Goal: Information Seeking & Learning: Compare options

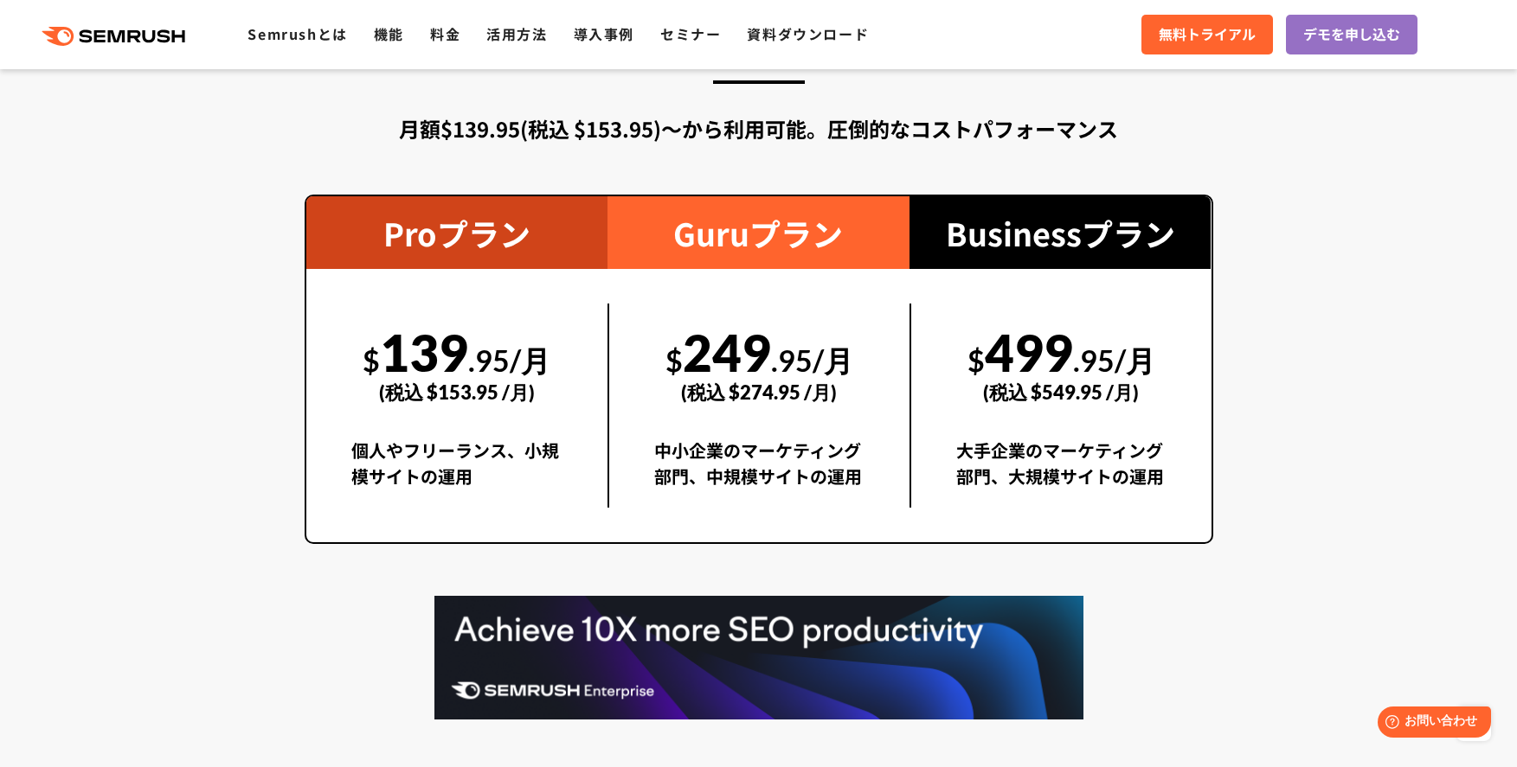
scroll to position [3118, 0]
drag, startPoint x: 507, startPoint y: 355, endPoint x: 408, endPoint y: 349, distance: 98.8
click at [408, 349] on div "$ 139 .95/月 (税込 $153.95 /月)" at bounding box center [457, 362] width 212 height 119
click at [557, 355] on div "$ 139 .95/月 (税込 $153.95 /月)" at bounding box center [457, 362] width 212 height 119
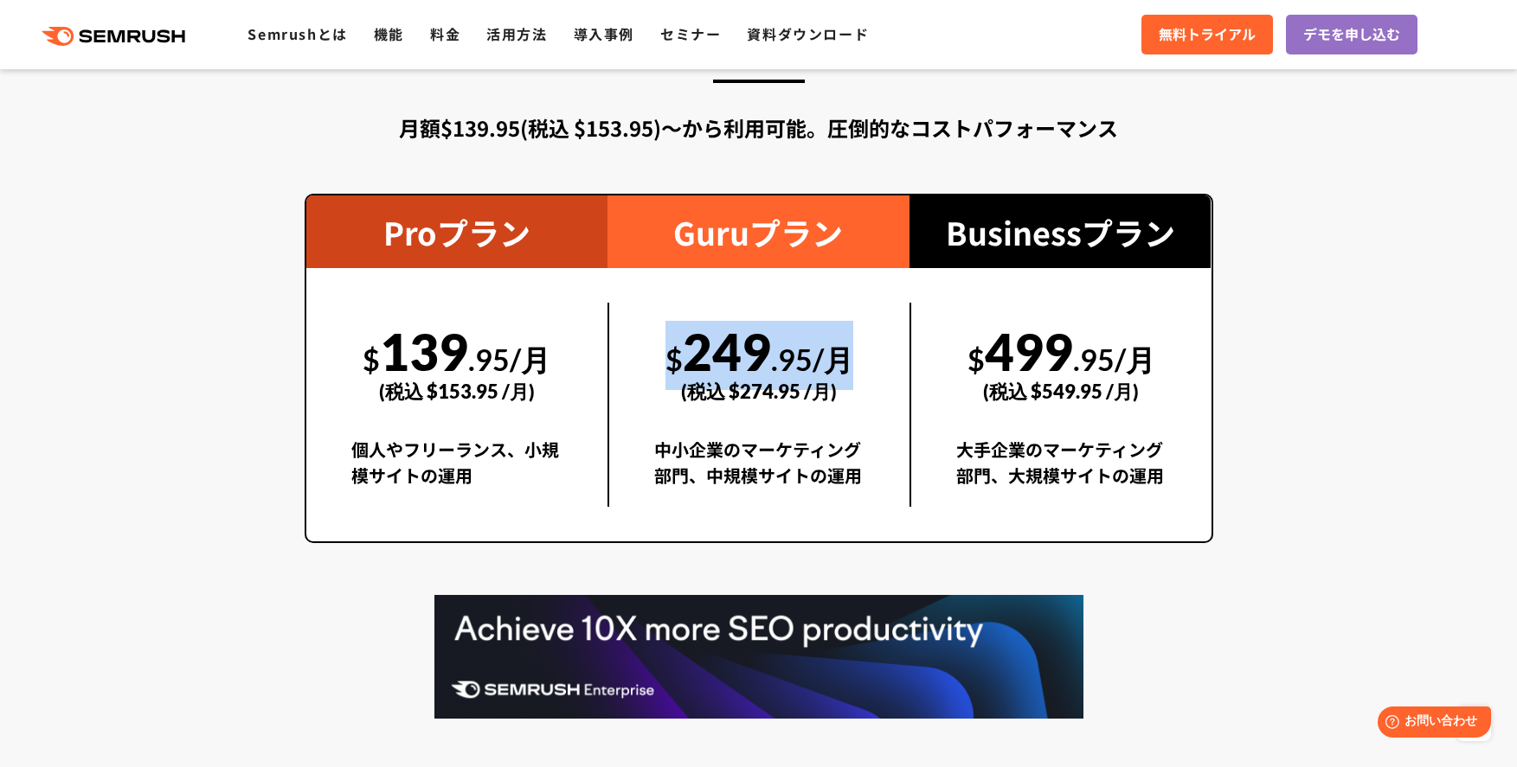
drag, startPoint x: 662, startPoint y: 343, endPoint x: 852, endPoint y: 356, distance: 190.8
click at [852, 356] on div "$ 249 .95/月 (税込 $274.95 /月)" at bounding box center [759, 362] width 210 height 119
click at [853, 356] on span ".95/月" at bounding box center [812, 359] width 82 height 35
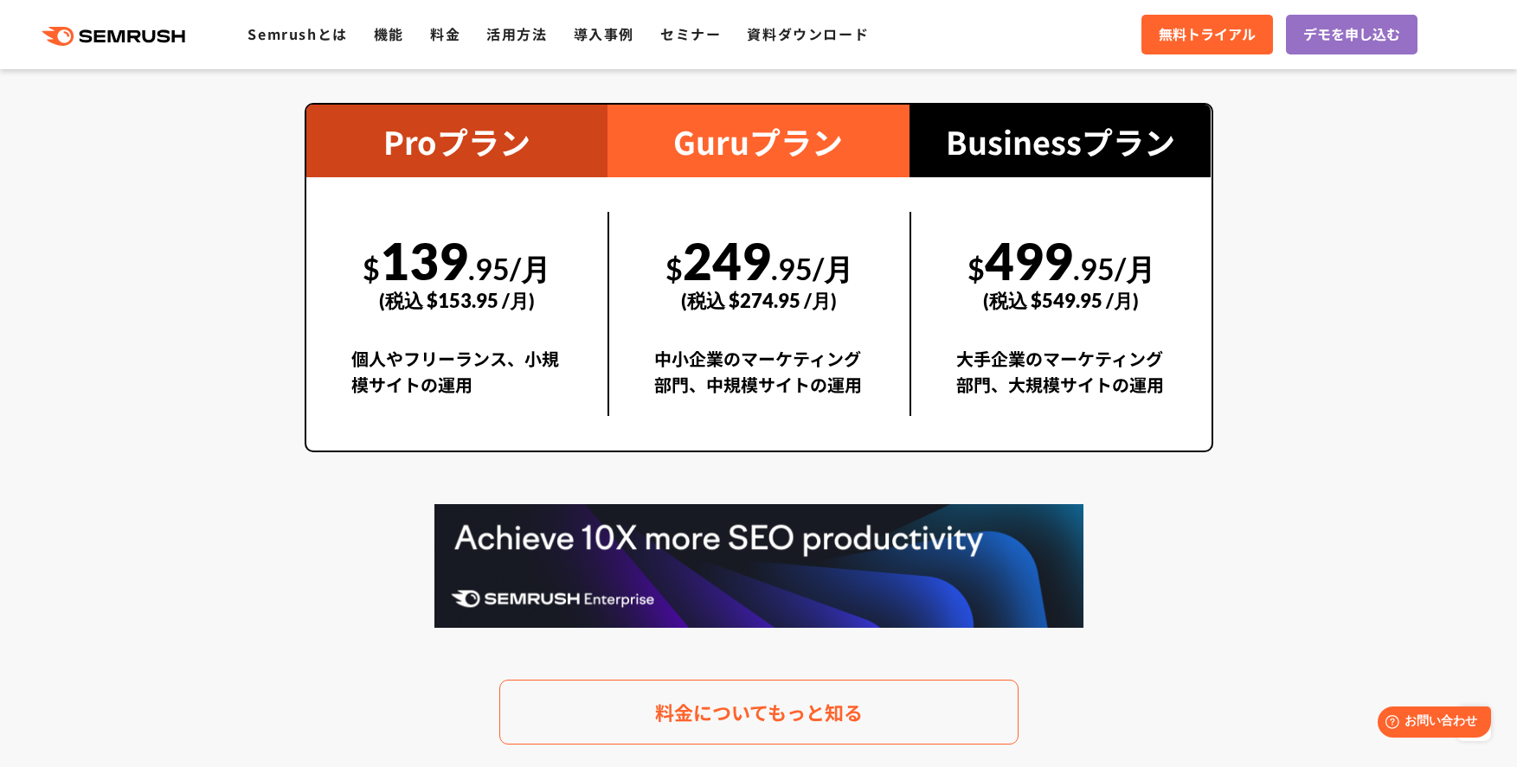
scroll to position [3206, 0]
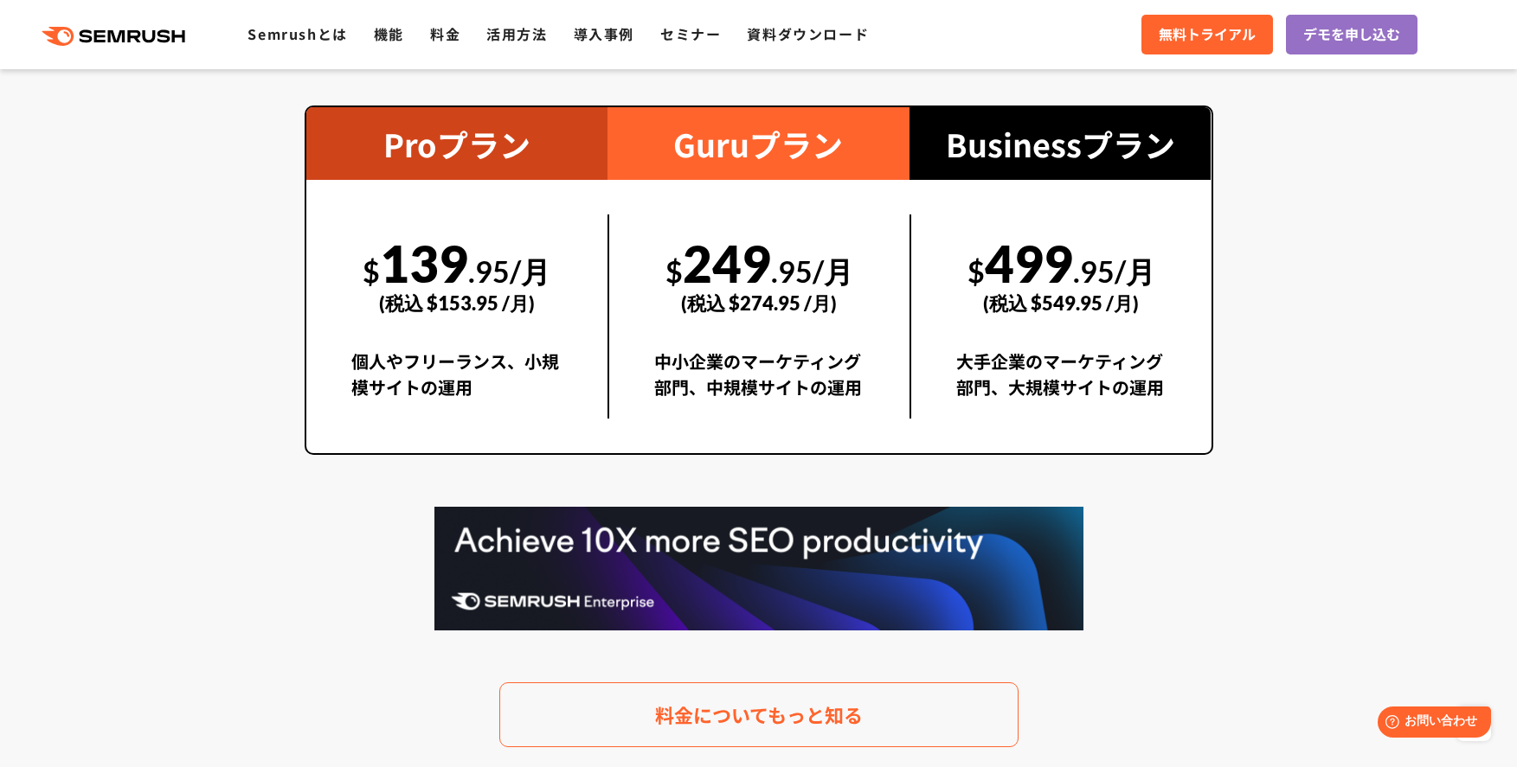
click at [426, 21] on div ".cls {fill: #FF642D;} .cls {fill: #FF642D;} Semrushとは 機能 料金 活用方法 導入事例 セミナー 資料ダウ…" at bounding box center [758, 35] width 1517 height 52
click at [444, 35] on link "料金" at bounding box center [445, 33] width 30 height 21
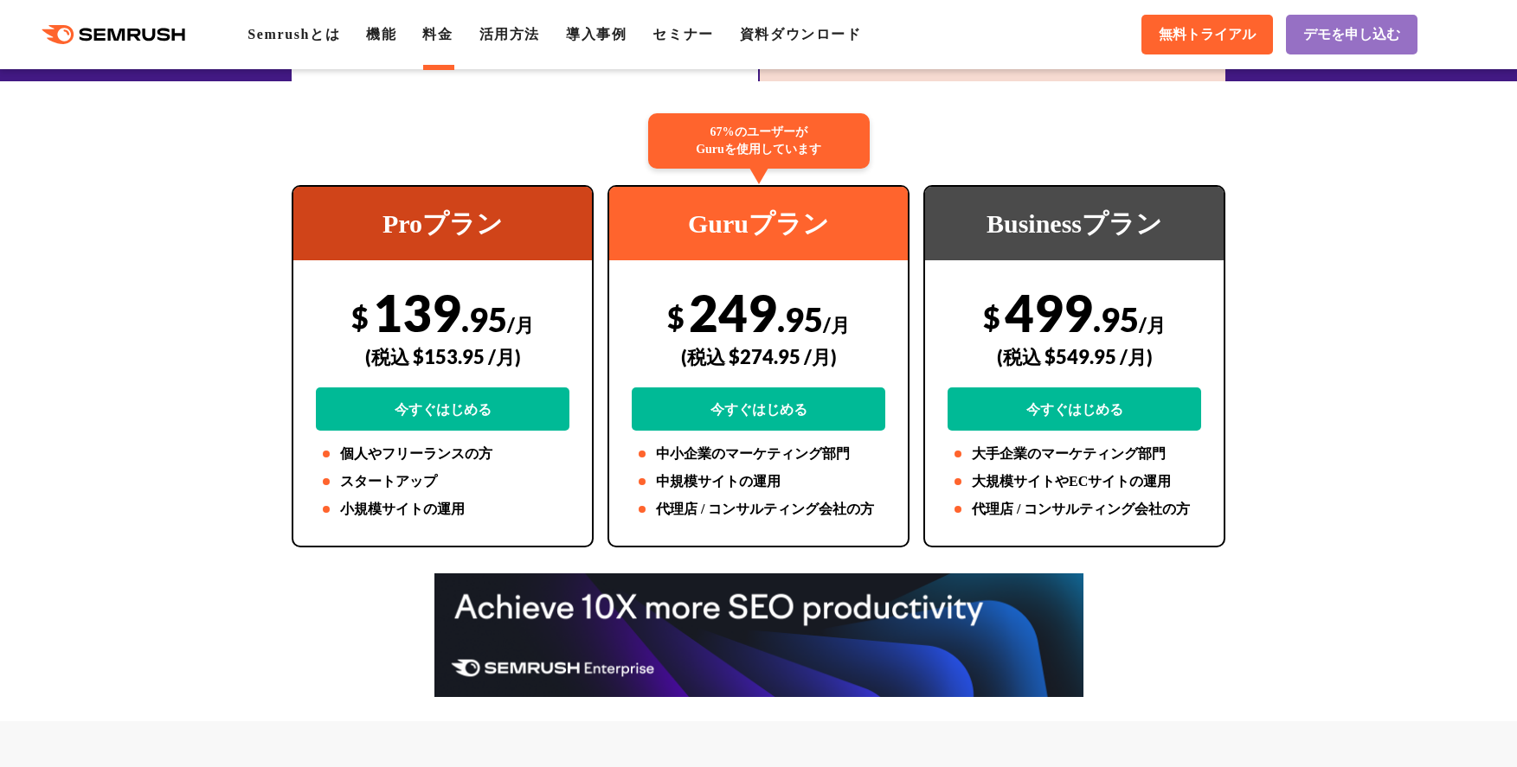
scroll to position [313, 0]
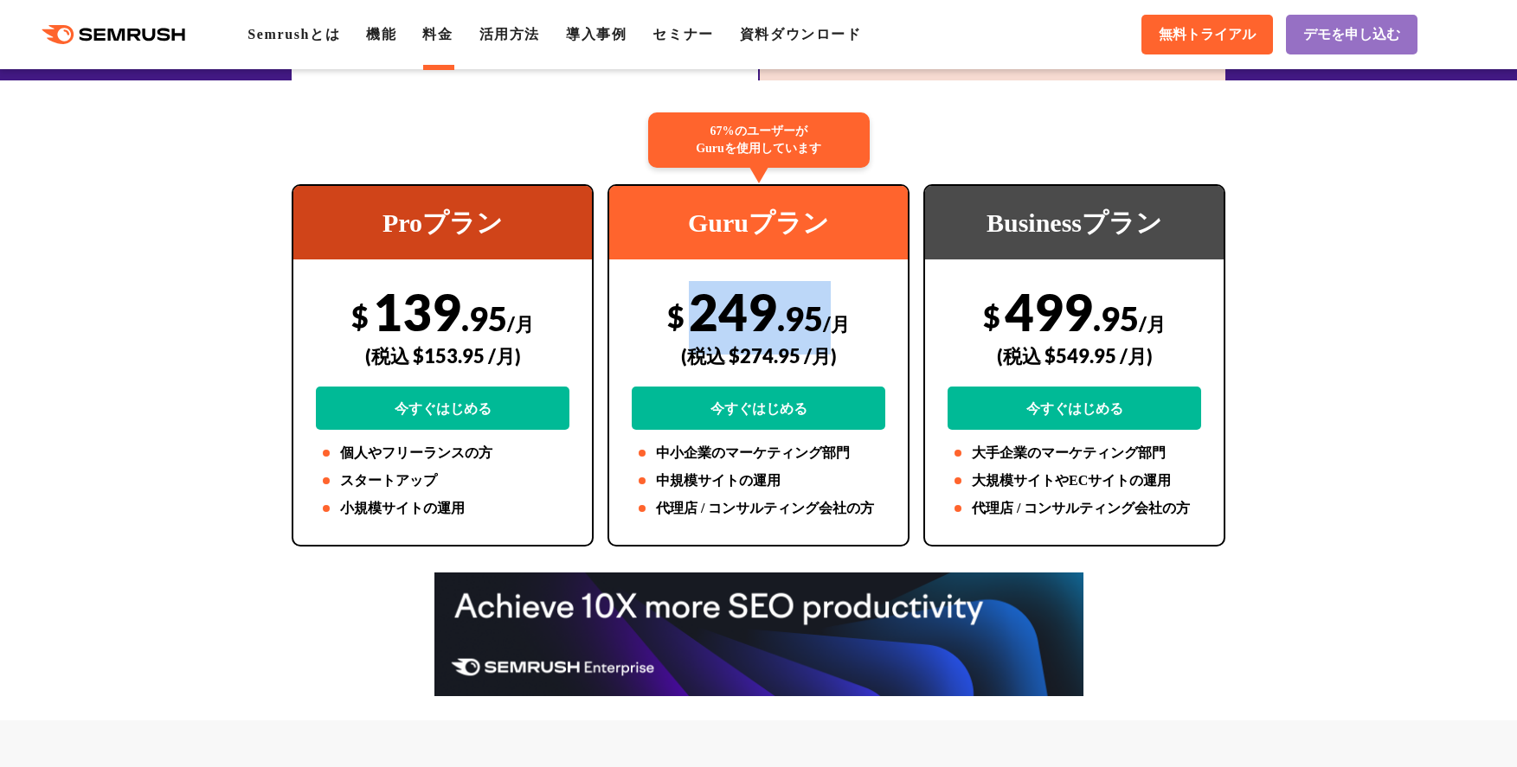
drag, startPoint x: 827, startPoint y: 308, endPoint x: 696, endPoint y: 311, distance: 131.6
click at [696, 311] on div "$ 249 .95 /月 (税込 $274.95 /月) 今すぐはじめる" at bounding box center [759, 355] width 254 height 149
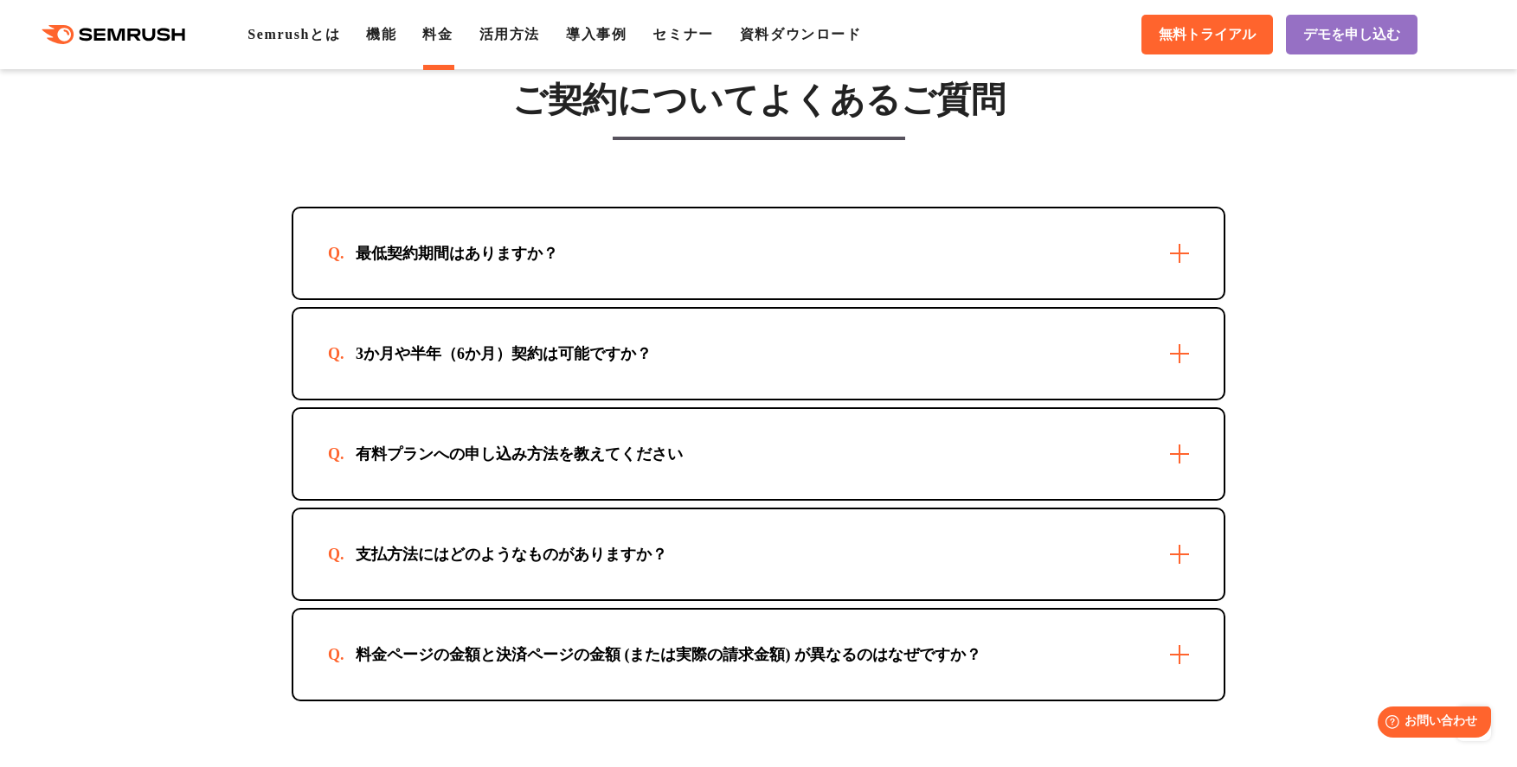
scroll to position [4899, 0]
click at [630, 362] on div "3か月や半年（6か月）契約は可能ですか？" at bounding box center [503, 353] width 351 height 21
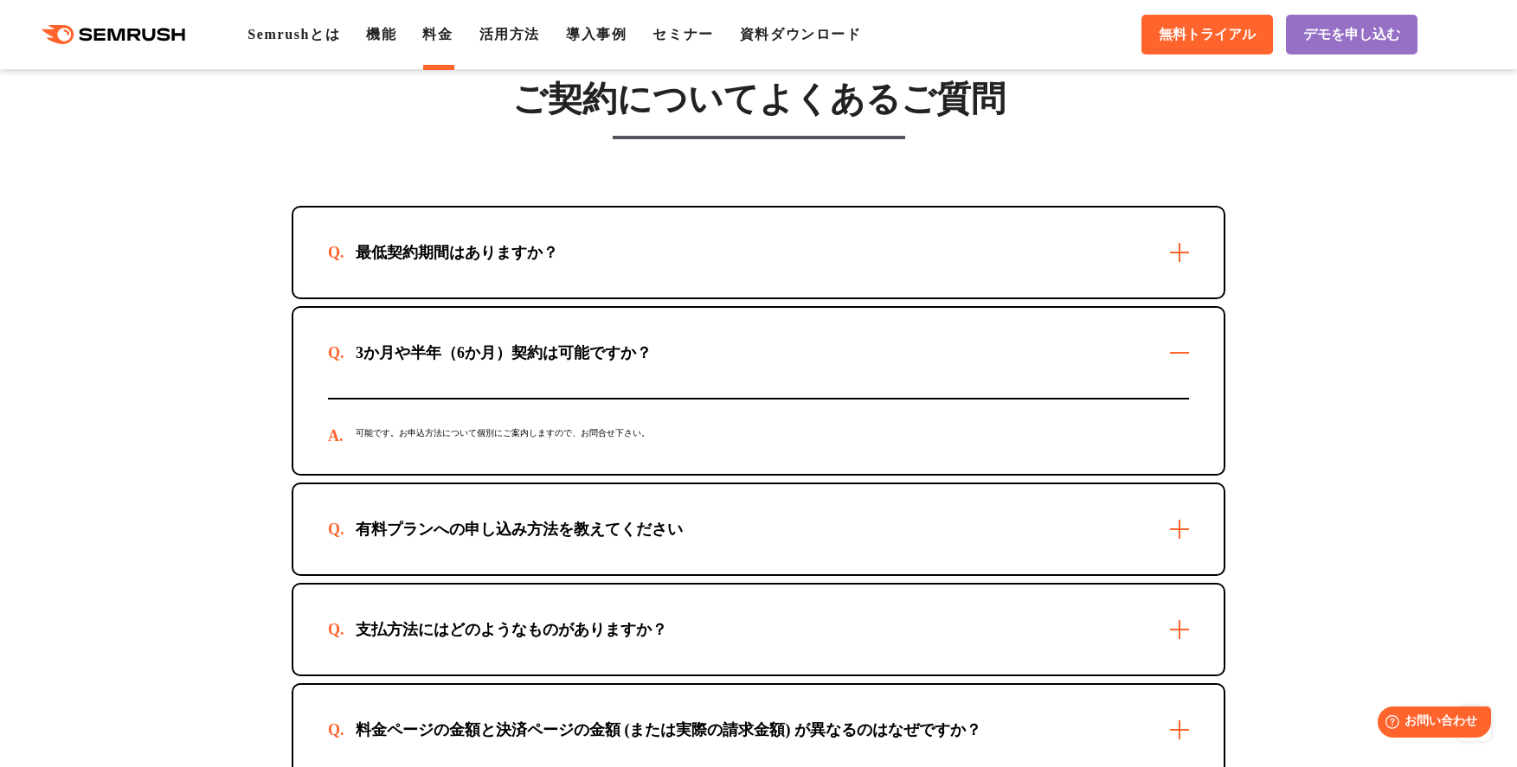
click at [628, 353] on div "3か月や半年（6か月）契約は可能ですか？" at bounding box center [503, 353] width 351 height 21
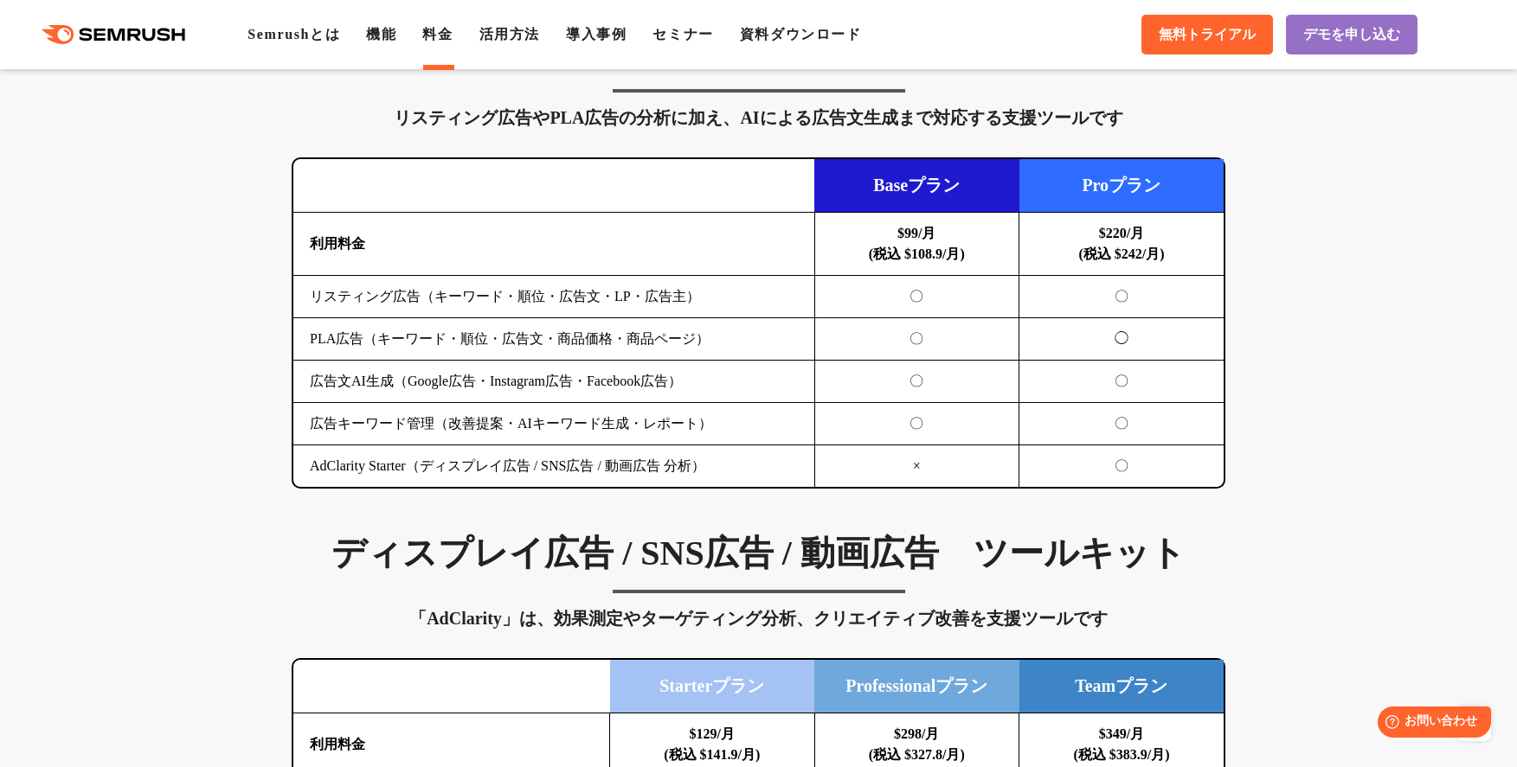
scroll to position [1871, 0]
drag, startPoint x: 957, startPoint y: 236, endPoint x: 893, endPoint y: 234, distance: 64.0
click at [893, 234] on td "$99/月 (税込 $108.9/月)" at bounding box center [916, 245] width 205 height 63
drag, startPoint x: 946, startPoint y: 245, endPoint x: 1025, endPoint y: 237, distance: 80.0
click at [947, 245] on b "$99/月 (税込 $108.9/月)" at bounding box center [917, 244] width 96 height 35
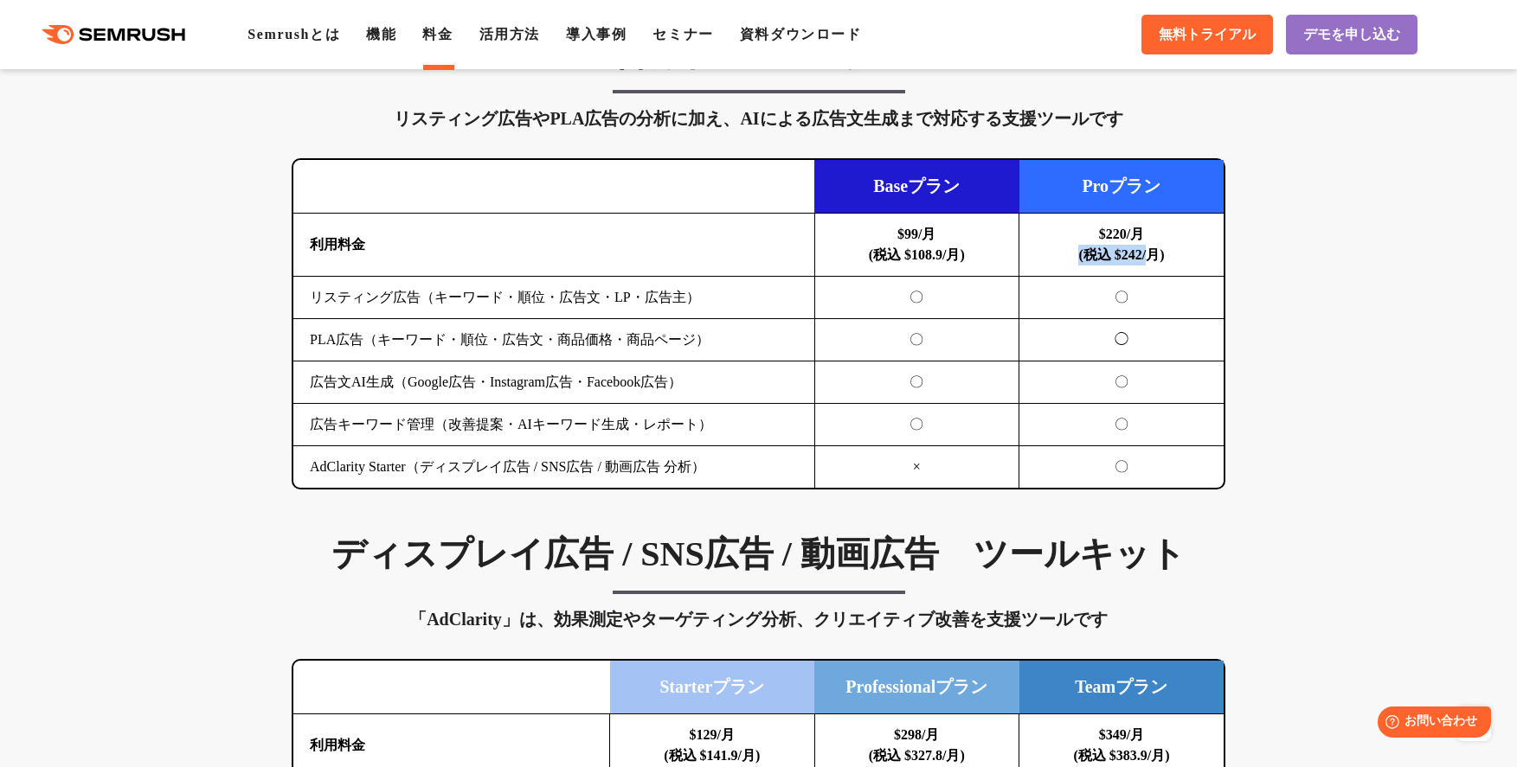
drag, startPoint x: 1152, startPoint y: 245, endPoint x: 1152, endPoint y: 236, distance: 8.7
click at [1033, 250] on td "$220/月 (税込 $242/月)" at bounding box center [1121, 245] width 205 height 63
click at [1152, 236] on td "$220/月 (税込 $242/月)" at bounding box center [1121, 245] width 205 height 63
drag, startPoint x: 1139, startPoint y: 232, endPoint x: 1024, endPoint y: 234, distance: 115.1
click at [1024, 234] on td "$220/月 (税込 $242/月)" at bounding box center [1121, 245] width 205 height 63
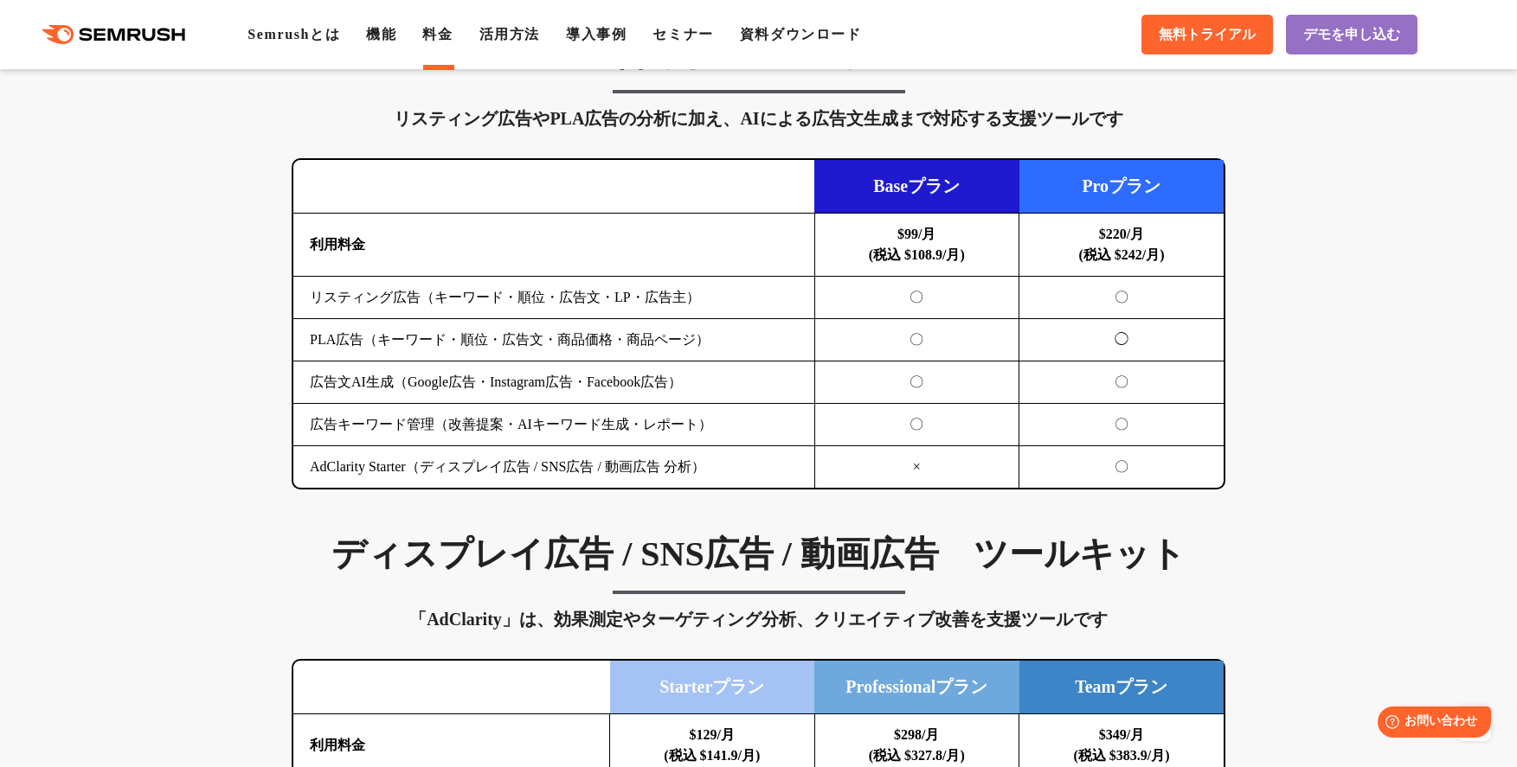
click at [948, 319] on td "〇" at bounding box center [916, 340] width 205 height 42
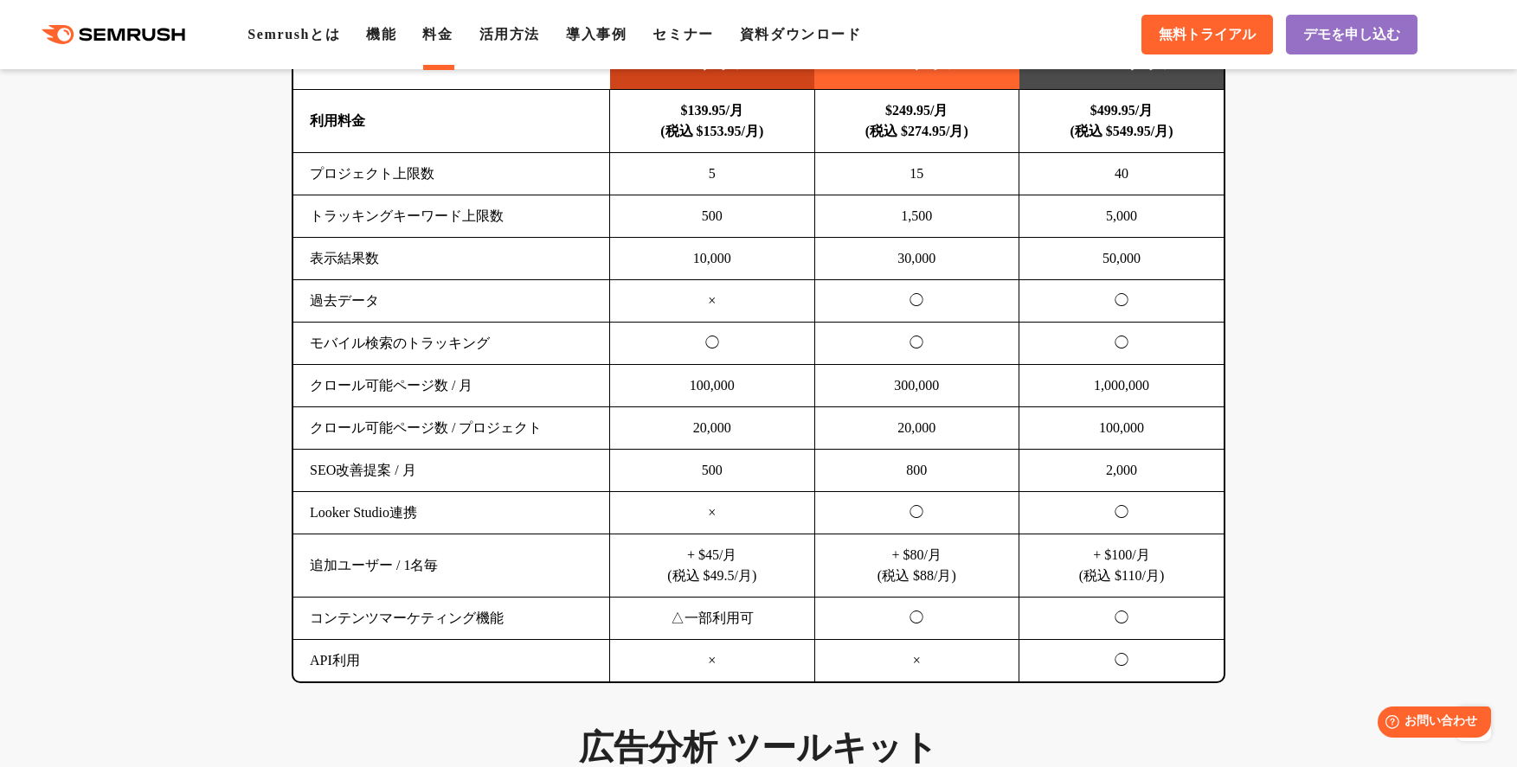
scroll to position [1177, 0]
drag, startPoint x: 972, startPoint y: 115, endPoint x: 873, endPoint y: 116, distance: 99.5
click at [873, 116] on td "$249.95/月 (税込 $274.95/月)" at bounding box center [916, 120] width 205 height 63
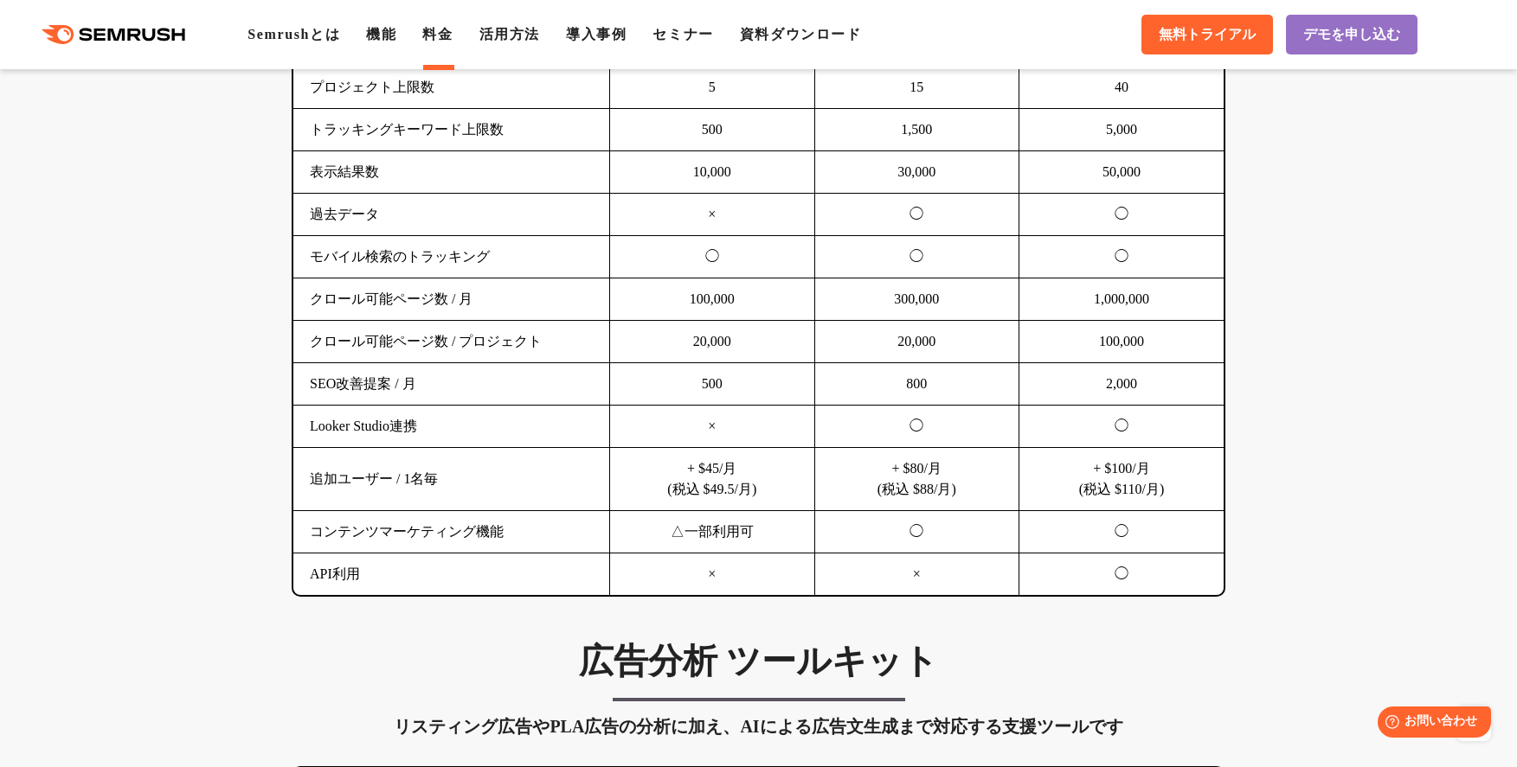
scroll to position [1263, 0]
